Goal: Information Seeking & Learning: Learn about a topic

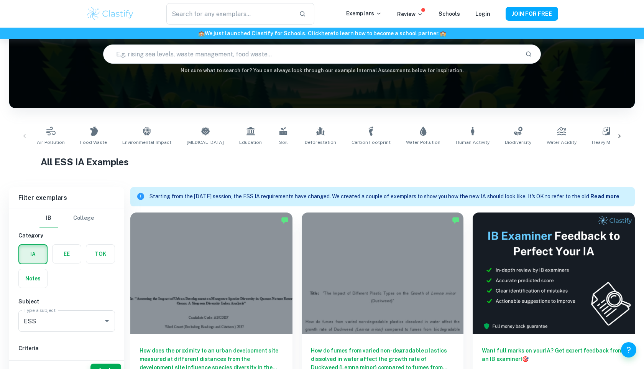
scroll to position [94, 0]
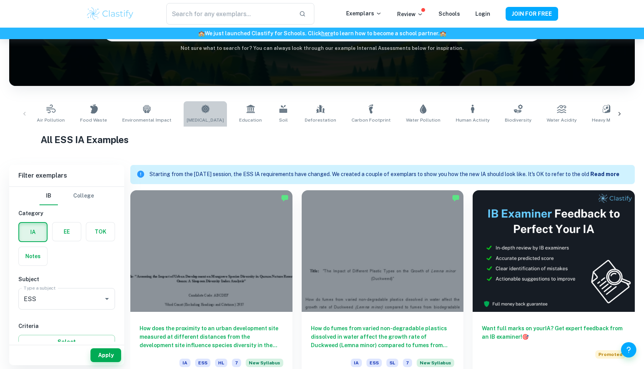
click at [198, 122] on span "[MEDICAL_DATA]" at bounding box center [205, 120] width 37 height 7
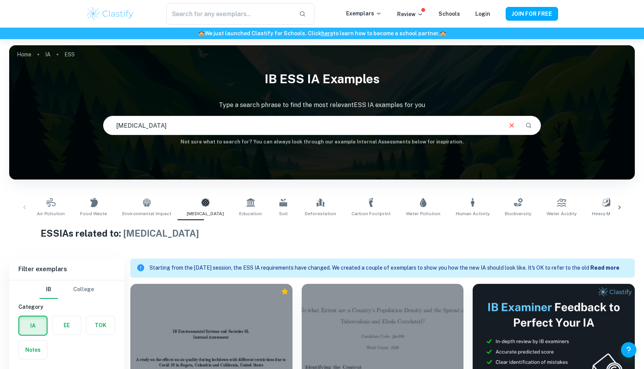
scroll to position [222, 0]
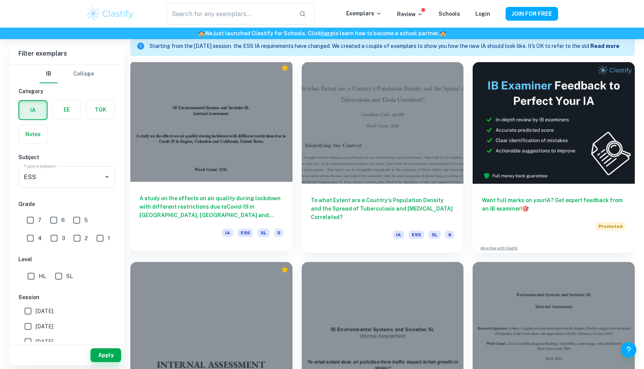
click at [218, 188] on div "A study on the effects on air quality during lockdown with different restrictio…" at bounding box center [211, 216] width 162 height 69
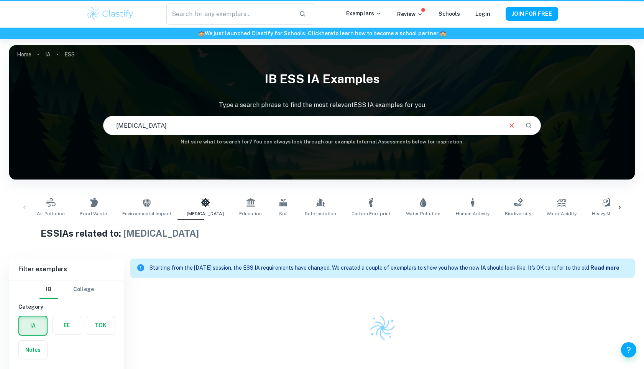
scroll to position [39, 0]
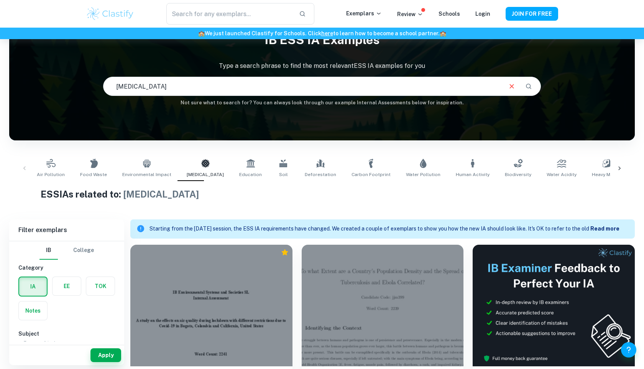
click at [229, 155] on div "Air Pollution Food Waste Environmental Impact [MEDICAL_DATA] Education Soil Def…" at bounding box center [322, 169] width 626 height 38
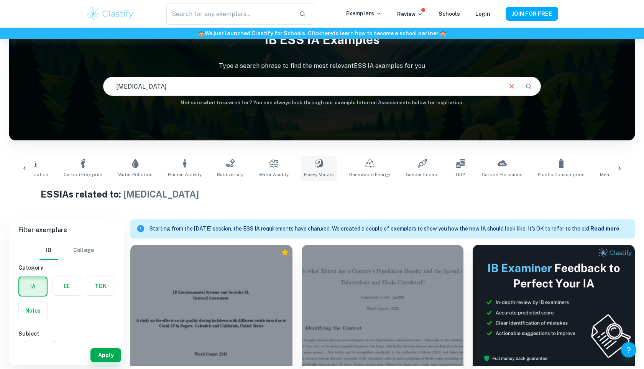
scroll to position [0, 326]
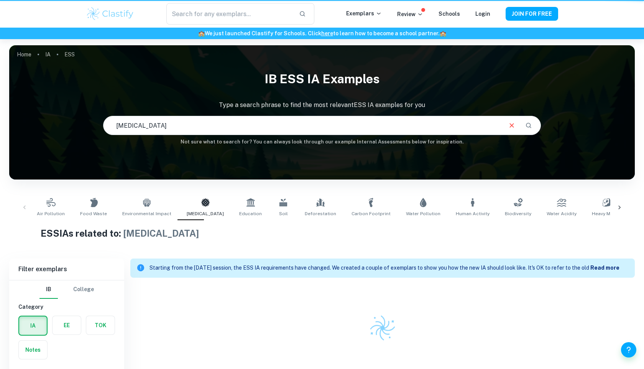
scroll to position [39, 0]
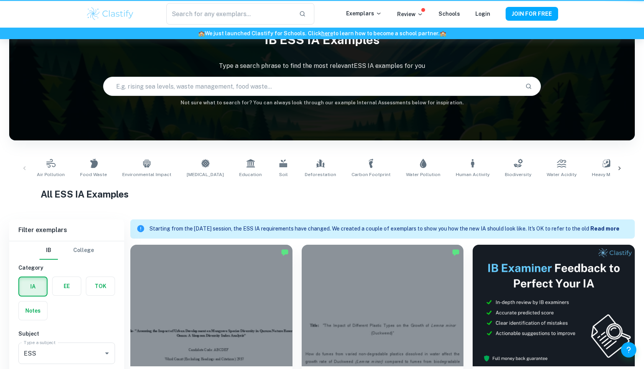
scroll to position [94, 0]
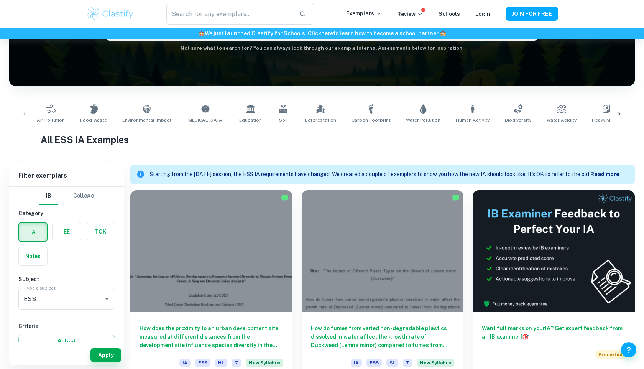
scroll to position [39, 0]
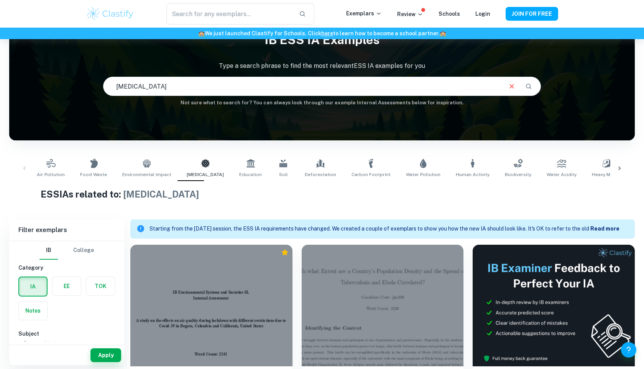
click at [624, 168] on div at bounding box center [620, 168] width 18 height 25
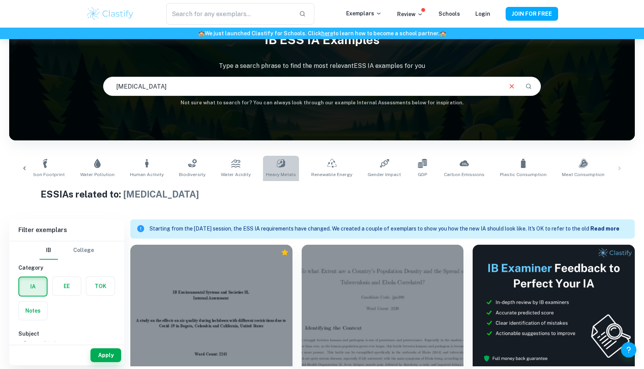
click at [263, 163] on link "Heavy Metals" at bounding box center [281, 168] width 36 height 25
type input "Heavy Metals"
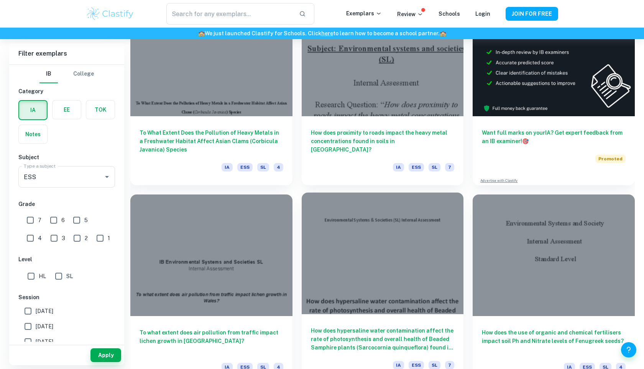
scroll to position [544, 0]
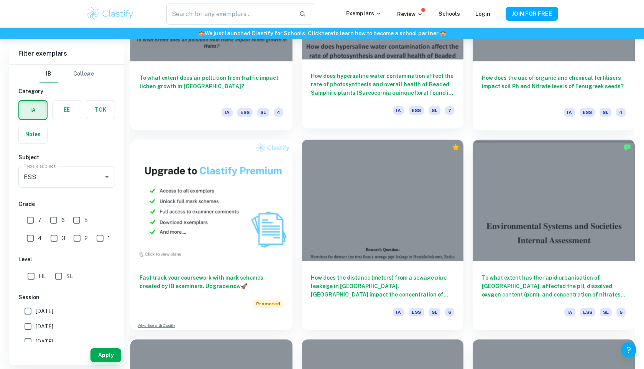
click at [365, 205] on div at bounding box center [383, 201] width 162 height 122
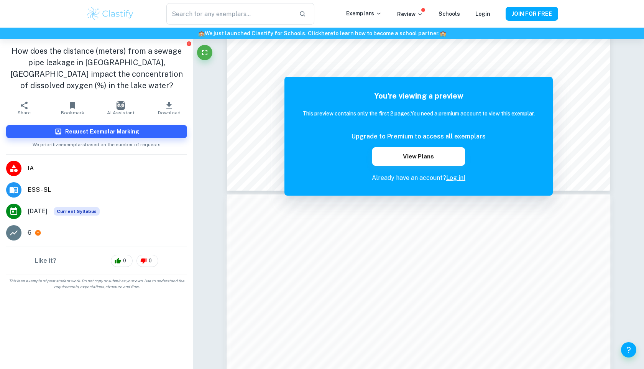
scroll to position [39, 0]
